Goal: Task Accomplishment & Management: Manage account settings

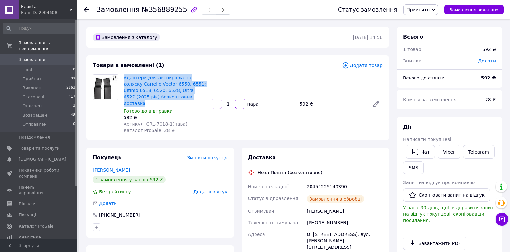
drag, startPoint x: 174, startPoint y: 96, endPoint x: 123, endPoint y: 78, distance: 54.0
click at [123, 78] on div "Адаптери для автокрісла на коляску Carrello Vector 6550, 6551; Ultimo 6518, 652…" at bounding box center [165, 104] width 88 height 62
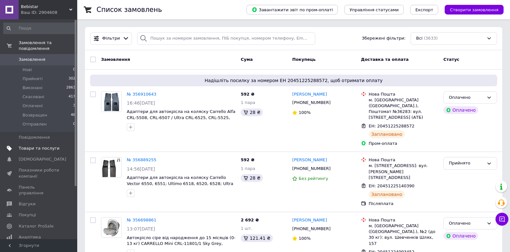
click at [44, 145] on span "Товари та послуги" at bounding box center [39, 148] width 41 height 6
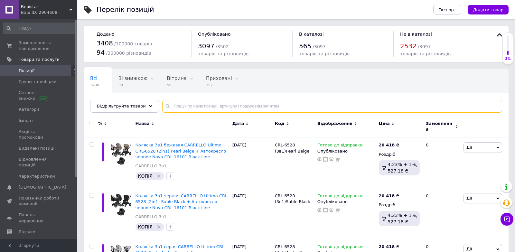
click at [180, 110] on input "text" at bounding box center [332, 106] width 340 height 13
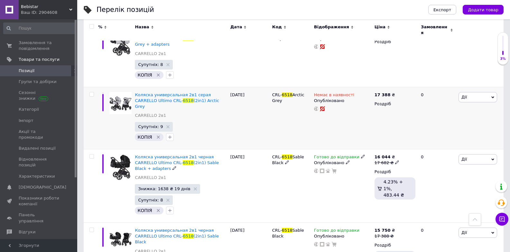
scroll to position [515, 0]
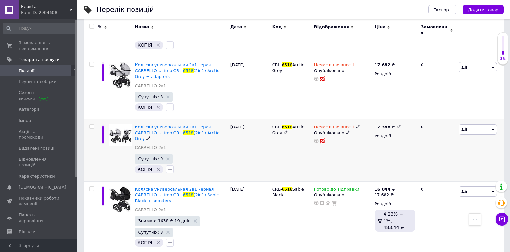
type input "6518"
click at [356, 125] on icon at bounding box center [358, 127] width 4 height 4
click at [377, 145] on li "Готово до відправки" at bounding box center [391, 149] width 61 height 9
click at [323, 119] on div "Немає в наявності Наявність [PERSON_NAME] до відправки В наявності Немає в наяв…" at bounding box center [343, 150] width 61 height 62
click at [92, 125] on input "checkbox" at bounding box center [91, 127] width 4 height 4
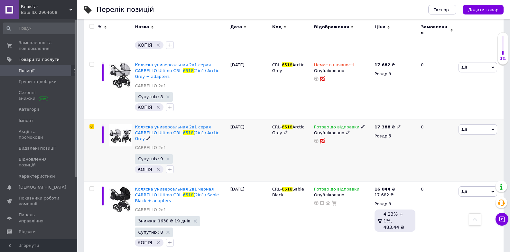
checkbox input "true"
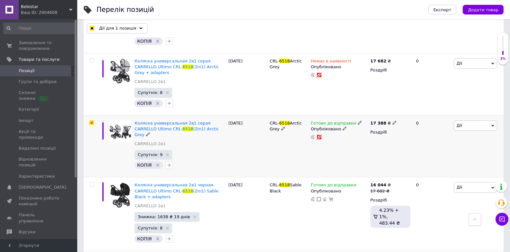
scroll to position [515, 0]
click at [130, 26] on span "Дії для 1 позиція" at bounding box center [117, 28] width 37 height 6
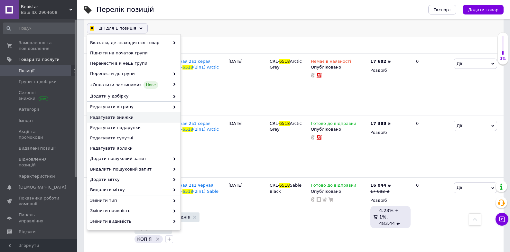
click at [119, 121] on div "Редагувати знижки" at bounding box center [133, 117] width 93 height 10
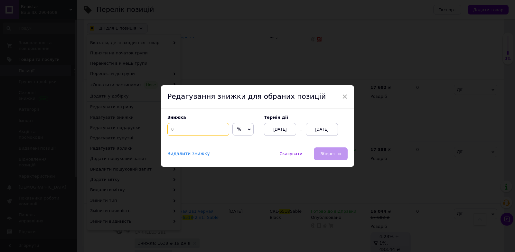
click at [199, 129] on input at bounding box center [198, 129] width 62 height 13
click at [238, 130] on span "%" at bounding box center [239, 128] width 4 height 5
click at [240, 147] on li "₴" at bounding box center [243, 142] width 21 height 9
click at [191, 132] on input at bounding box center [198, 129] width 62 height 13
checkbox input "true"
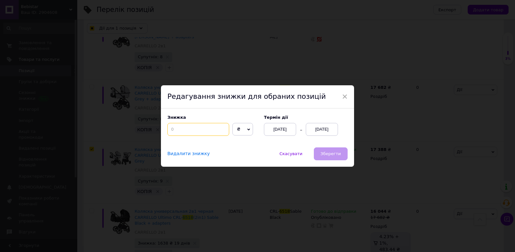
type input "1"
checkbox input "true"
type input "16"
checkbox input "true"
type input "163"
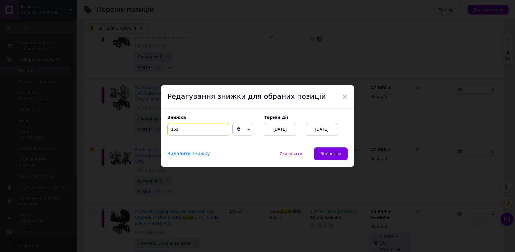
checkbox input "true"
type input "1638"
checkbox input "true"
type input "1638"
click at [326, 131] on div "[DATE]" at bounding box center [322, 129] width 32 height 13
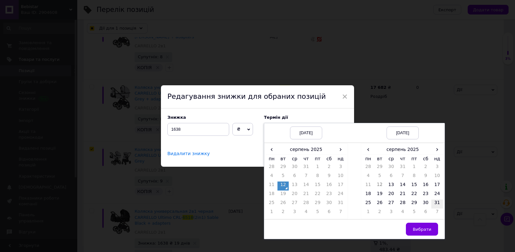
click at [434, 204] on td "31" at bounding box center [437, 204] width 12 height 9
click at [424, 228] on span "Вибрати" at bounding box center [422, 229] width 19 height 5
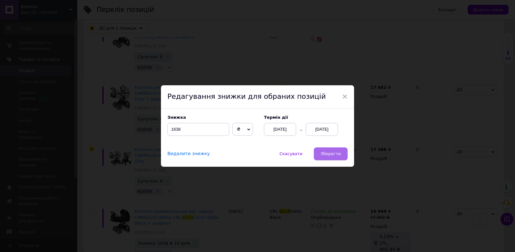
click at [334, 156] on span "Зберегти" at bounding box center [331, 153] width 20 height 5
checkbox input "true"
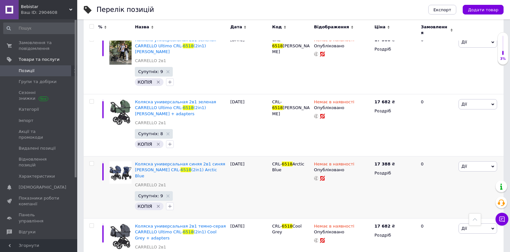
scroll to position [39, 0]
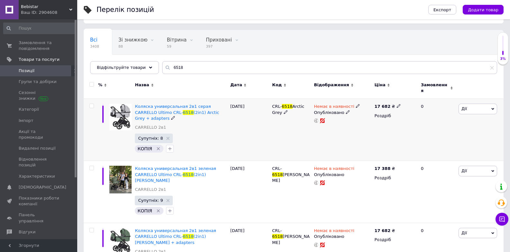
click at [356, 104] on span at bounding box center [358, 106] width 4 height 4
click at [374, 126] on li "Готово до відправки" at bounding box center [391, 129] width 61 height 9
click at [339, 127] on div "Немає в наявності Наявність [PERSON_NAME] до відправки В наявності Немає в наяв…" at bounding box center [343, 130] width 61 height 62
click at [92, 104] on input "checkbox" at bounding box center [91, 106] width 4 height 4
checkbox input "true"
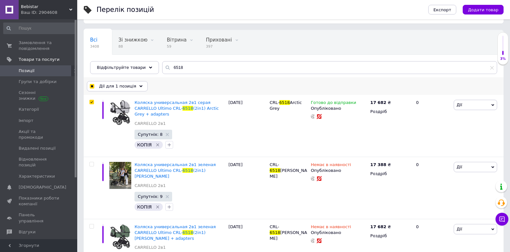
click at [131, 86] on span "Дії для 1 позиція" at bounding box center [117, 86] width 37 height 6
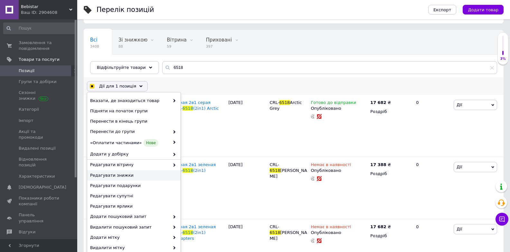
click at [126, 173] on span "Редагувати знижки" at bounding box center [133, 176] width 86 height 6
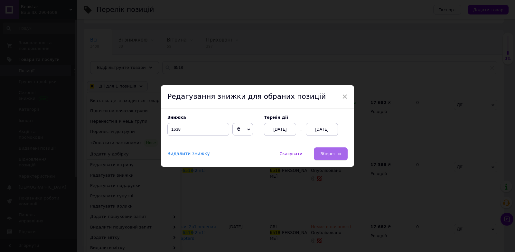
click at [333, 154] on span "Зберегти" at bounding box center [331, 153] width 20 height 5
checkbox input "true"
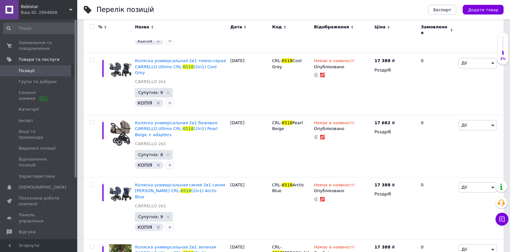
scroll to position [0, 0]
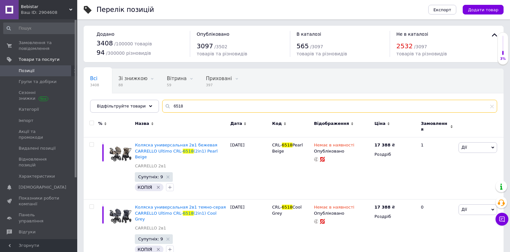
drag, startPoint x: 177, startPoint y: 104, endPoint x: 170, endPoint y: 107, distance: 7.6
click at [170, 107] on input "6518" at bounding box center [329, 106] width 335 height 13
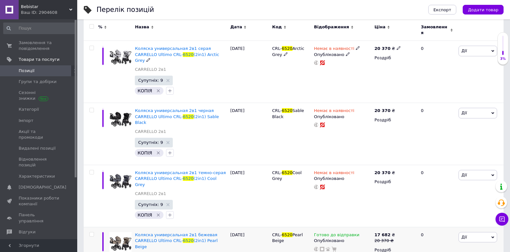
scroll to position [192, 0]
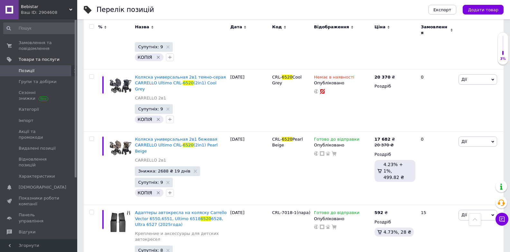
type input "6520"
